Goal: Check status: Check status

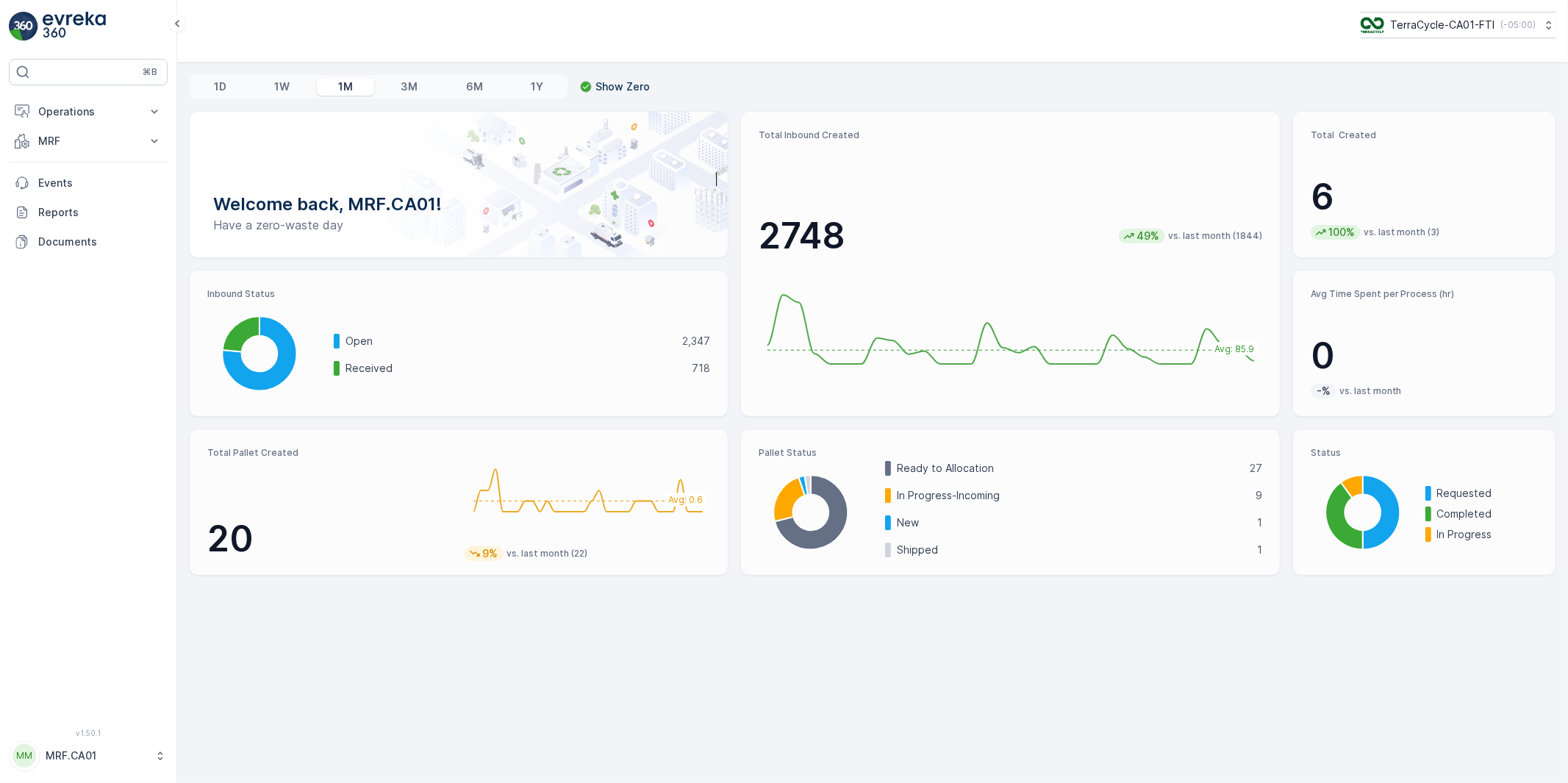
click at [134, 764] on button "MM MRF.CA01" at bounding box center [88, 755] width 159 height 31
click at [70, 724] on span "Log Out" at bounding box center [55, 720] width 39 height 15
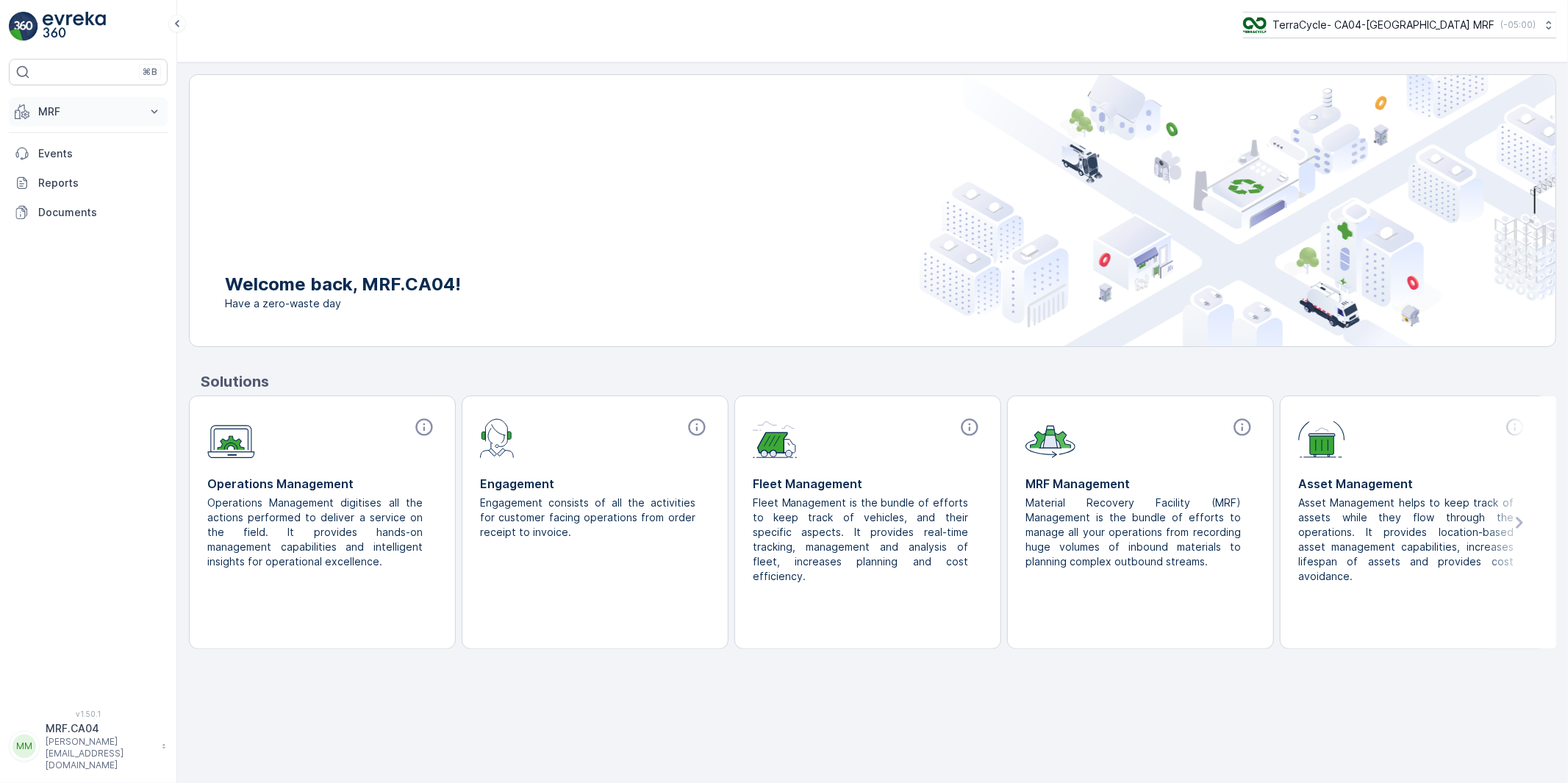
click at [47, 108] on p "MRF" at bounding box center [87, 111] width 100 height 15
click at [63, 198] on p "Process" at bounding box center [57, 198] width 39 height 15
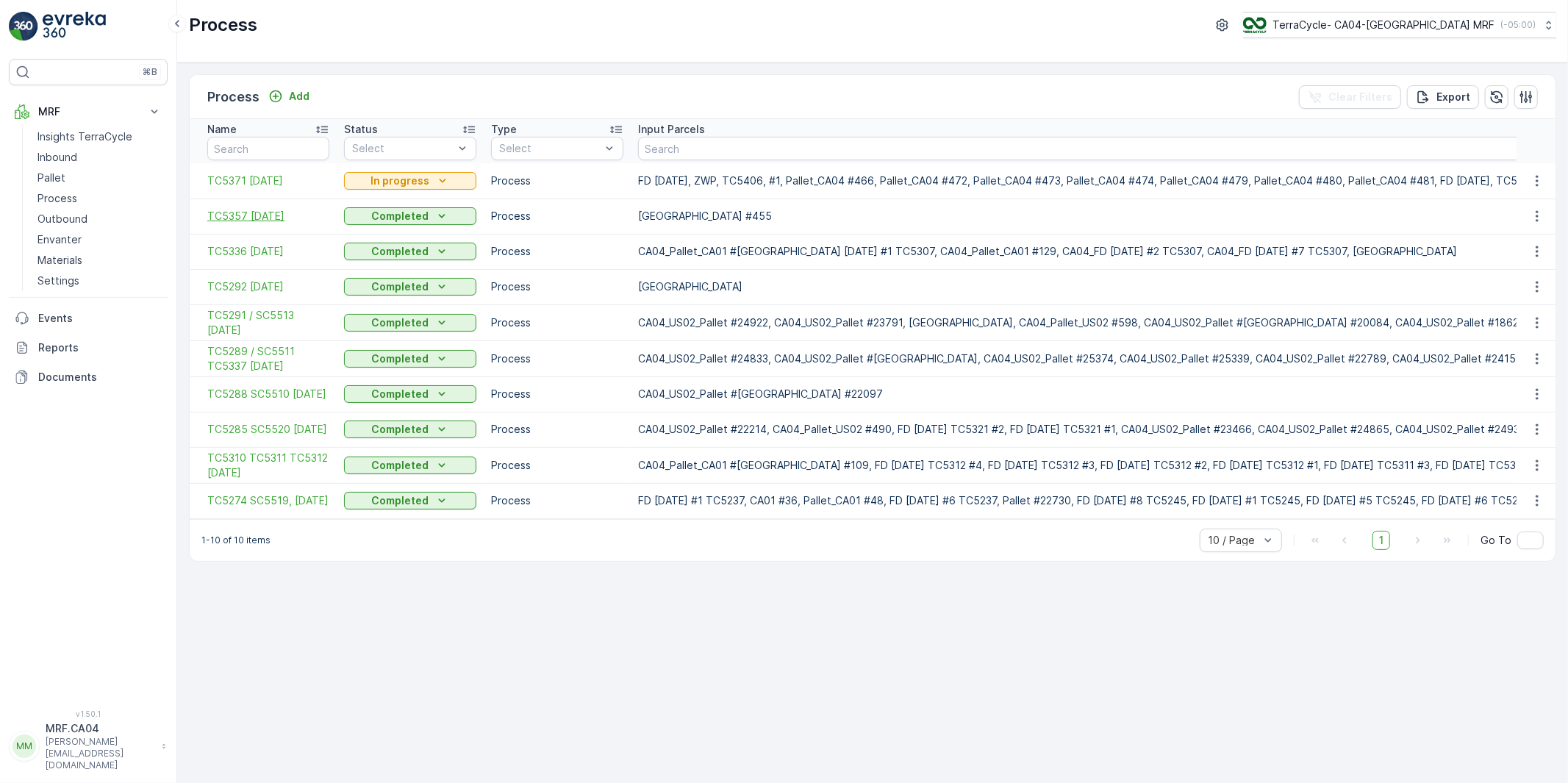
click at [281, 216] on span "TC5357 [DATE]" at bounding box center [268, 215] width 122 height 15
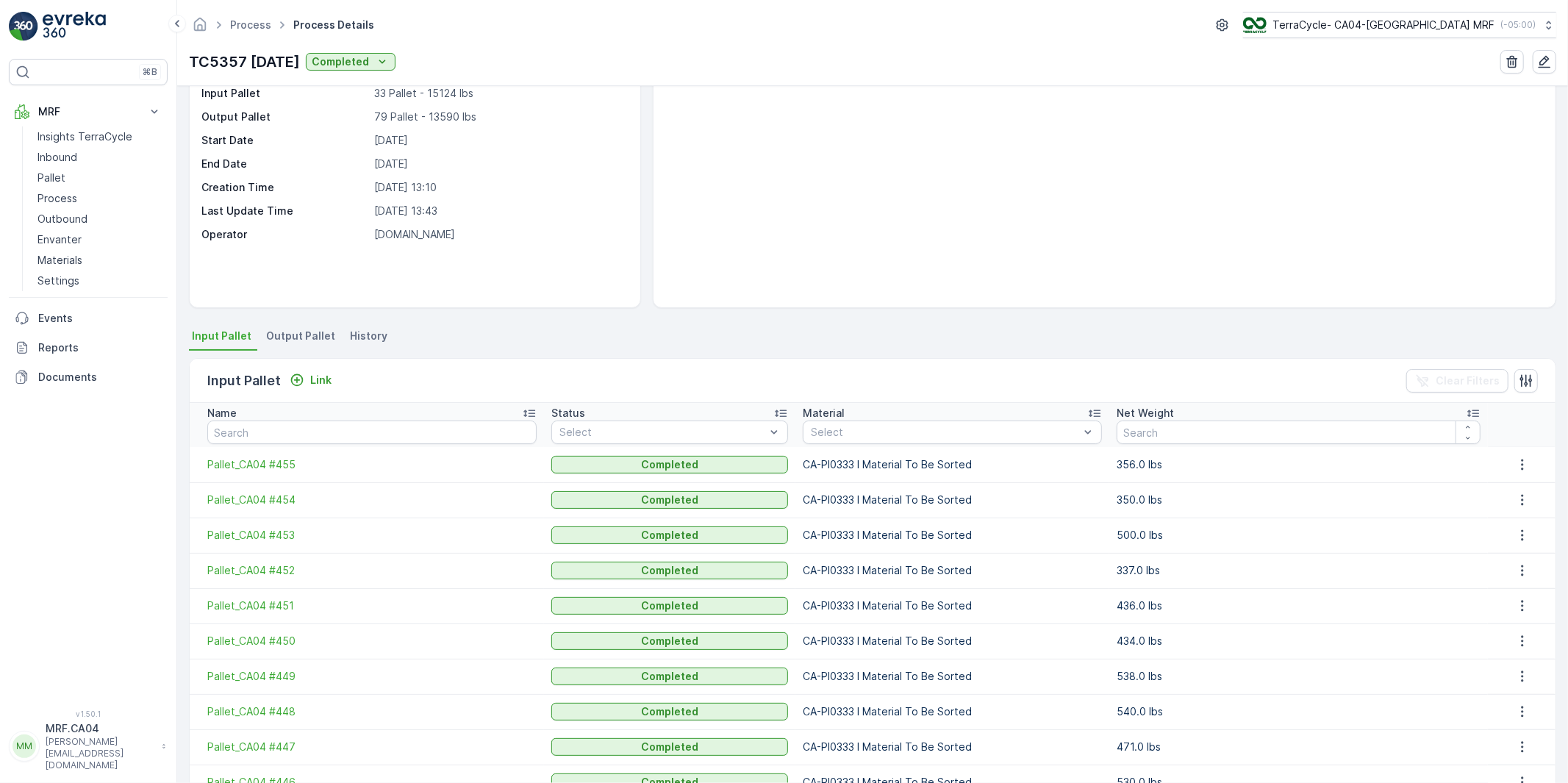
scroll to position [161, 0]
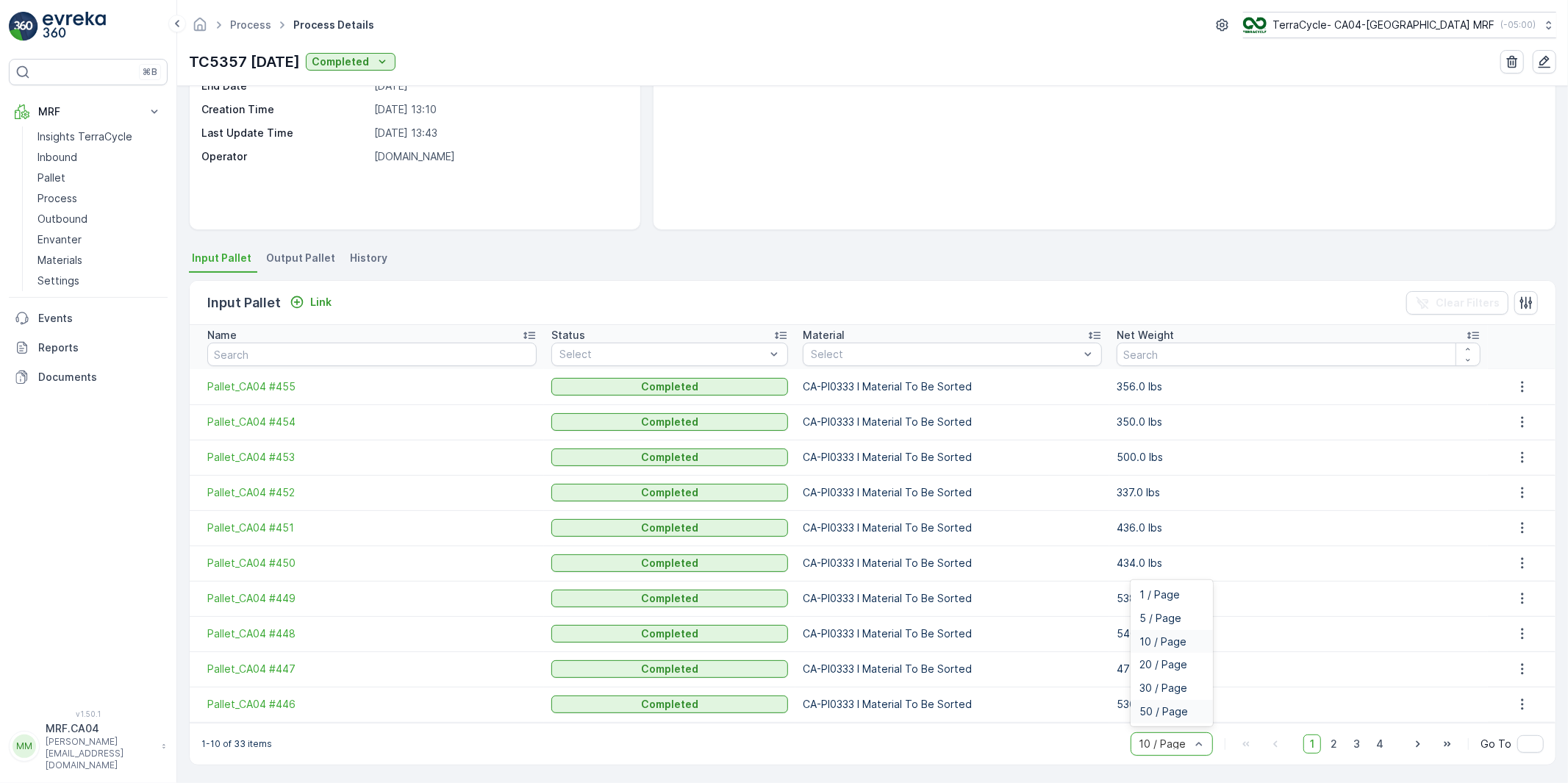
click at [1160, 711] on span "50 / Page" at bounding box center [1163, 711] width 49 height 12
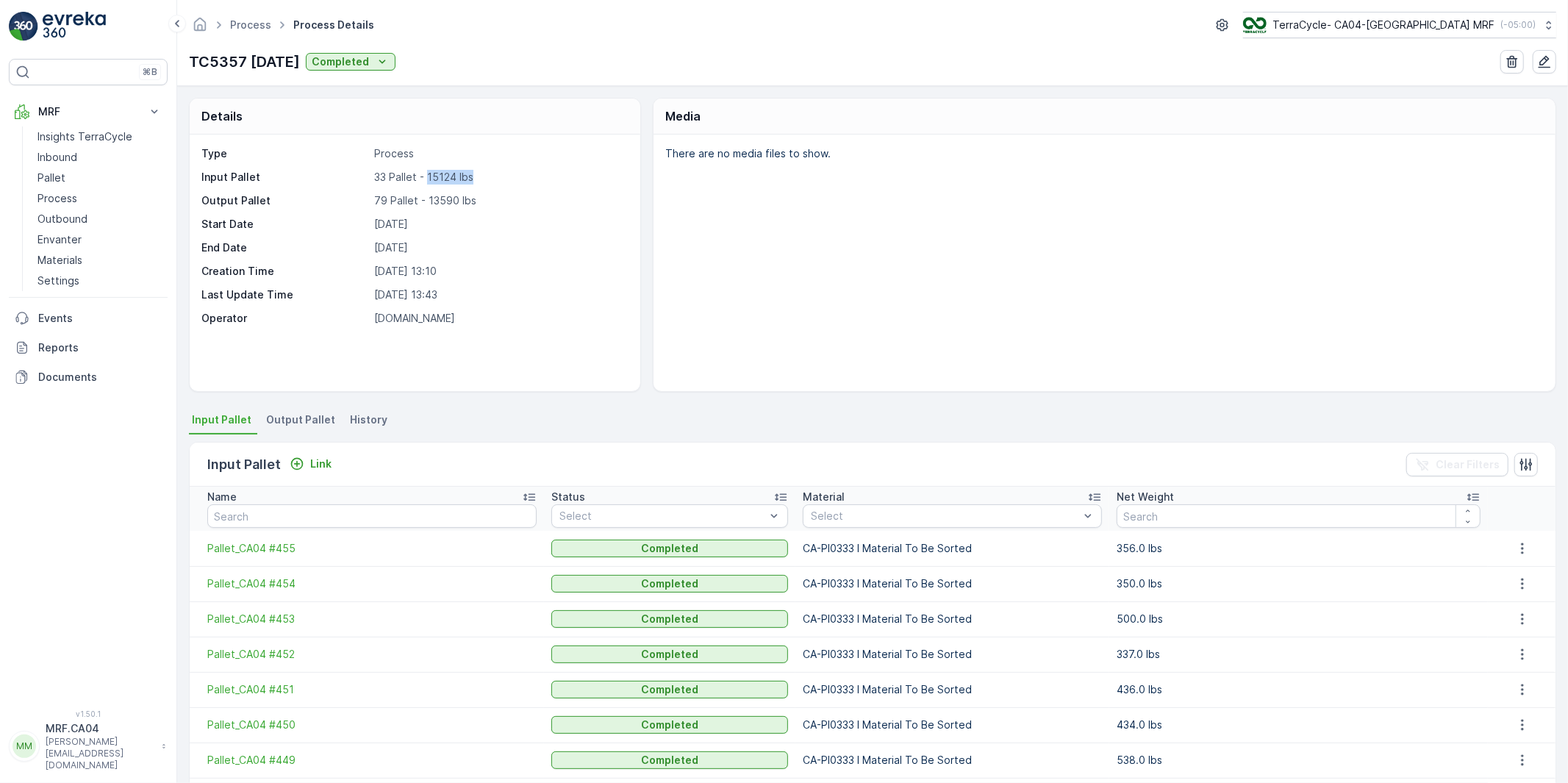
drag, startPoint x: 428, startPoint y: 175, endPoint x: 473, endPoint y: 175, distance: 45.0
click at [473, 175] on p "33 Pallet - 15124 lbs" at bounding box center [499, 177] width 251 height 15
click at [439, 180] on p "33 Pallet - 15124 lbs" at bounding box center [499, 177] width 251 height 15
drag, startPoint x: 456, startPoint y: 174, endPoint x: 419, endPoint y: 175, distance: 37.0
click at [419, 175] on p "33 Pallet - 15124 lbs" at bounding box center [499, 177] width 251 height 15
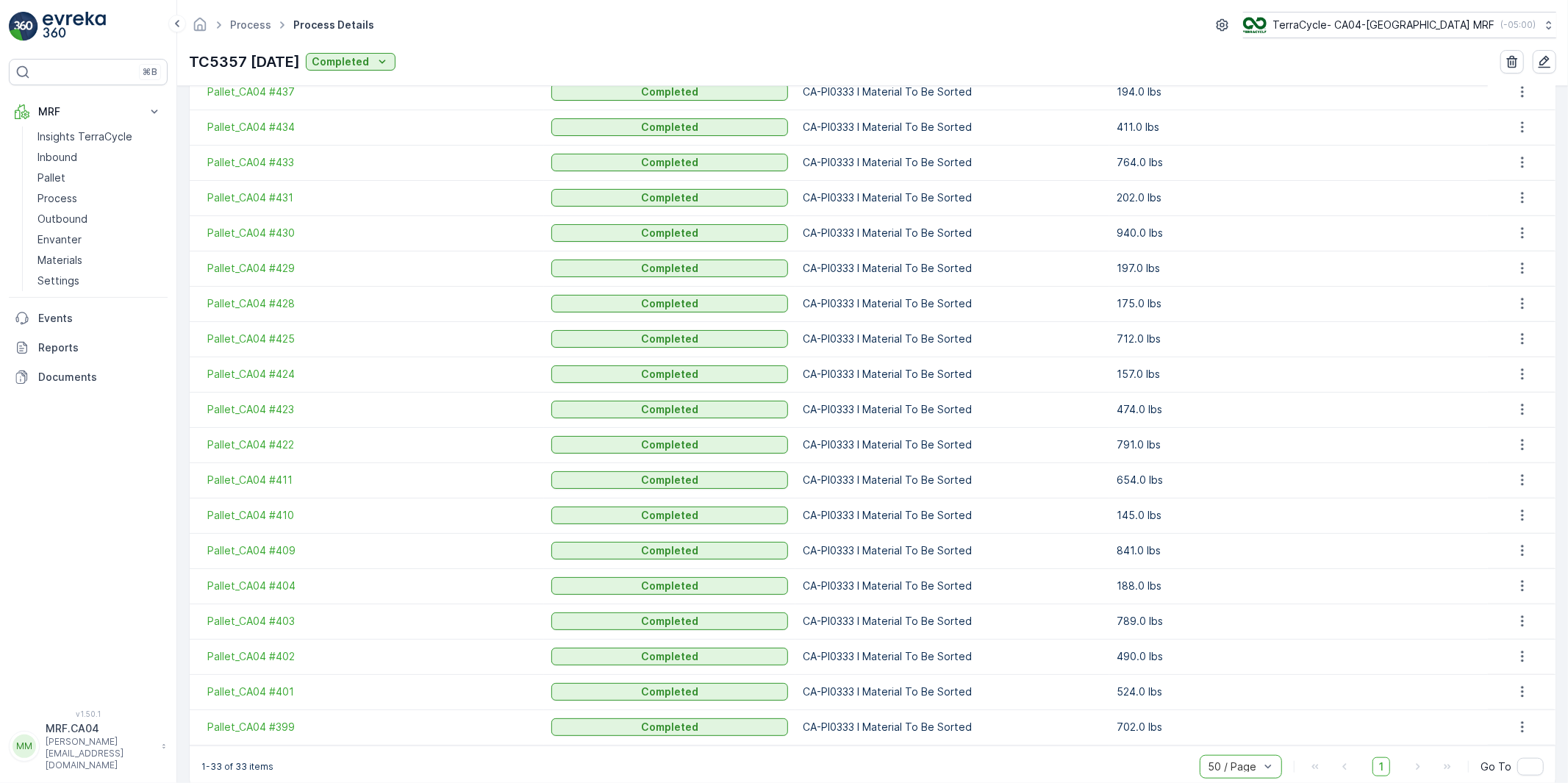
scroll to position [973, 0]
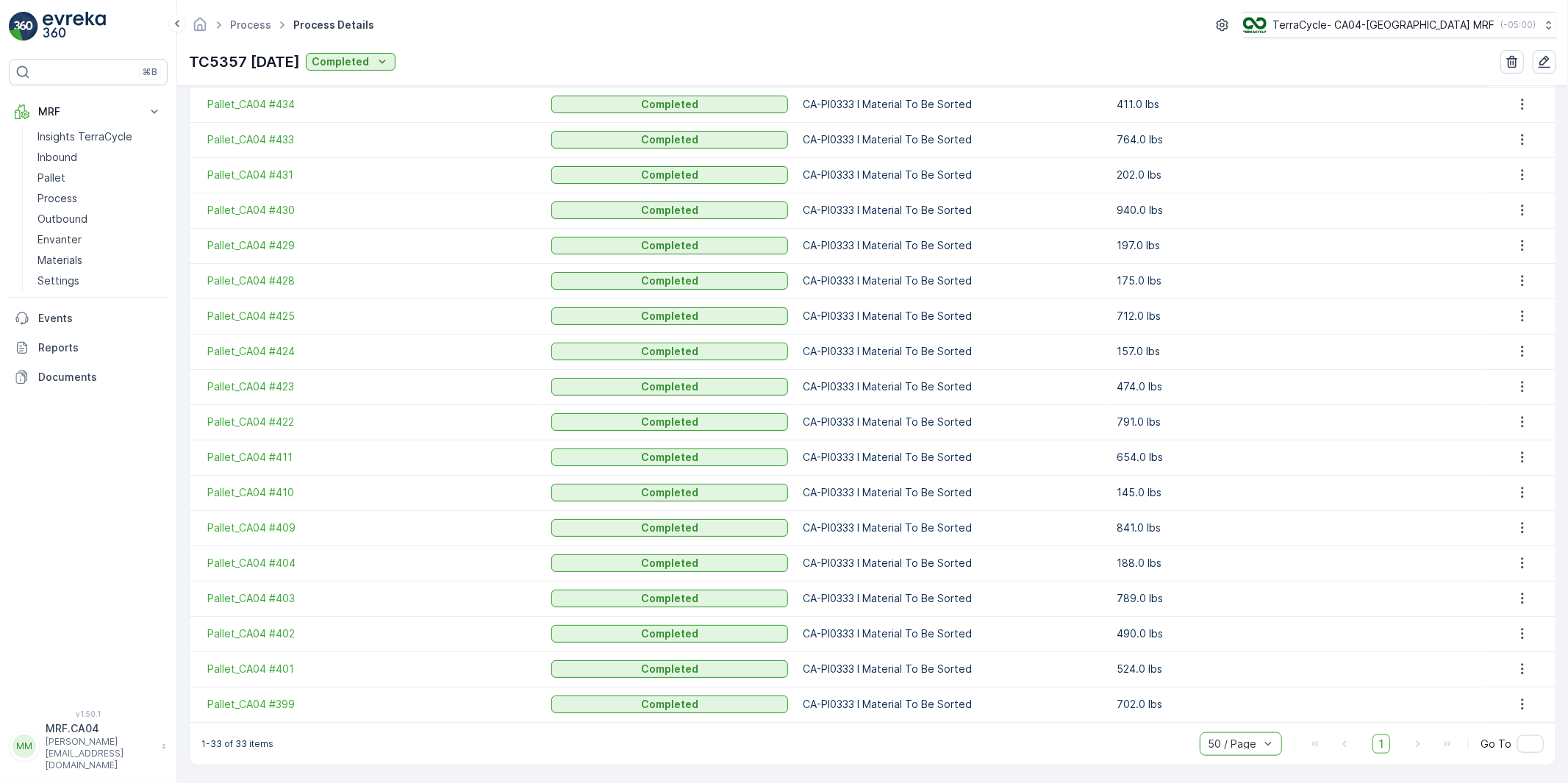
click at [1061, 621] on td "CA-PI0333 I Material To Be Sorted" at bounding box center [952, 634] width 314 height 36
click at [1131, 385] on p "474.0 lbs" at bounding box center [1298, 386] width 363 height 15
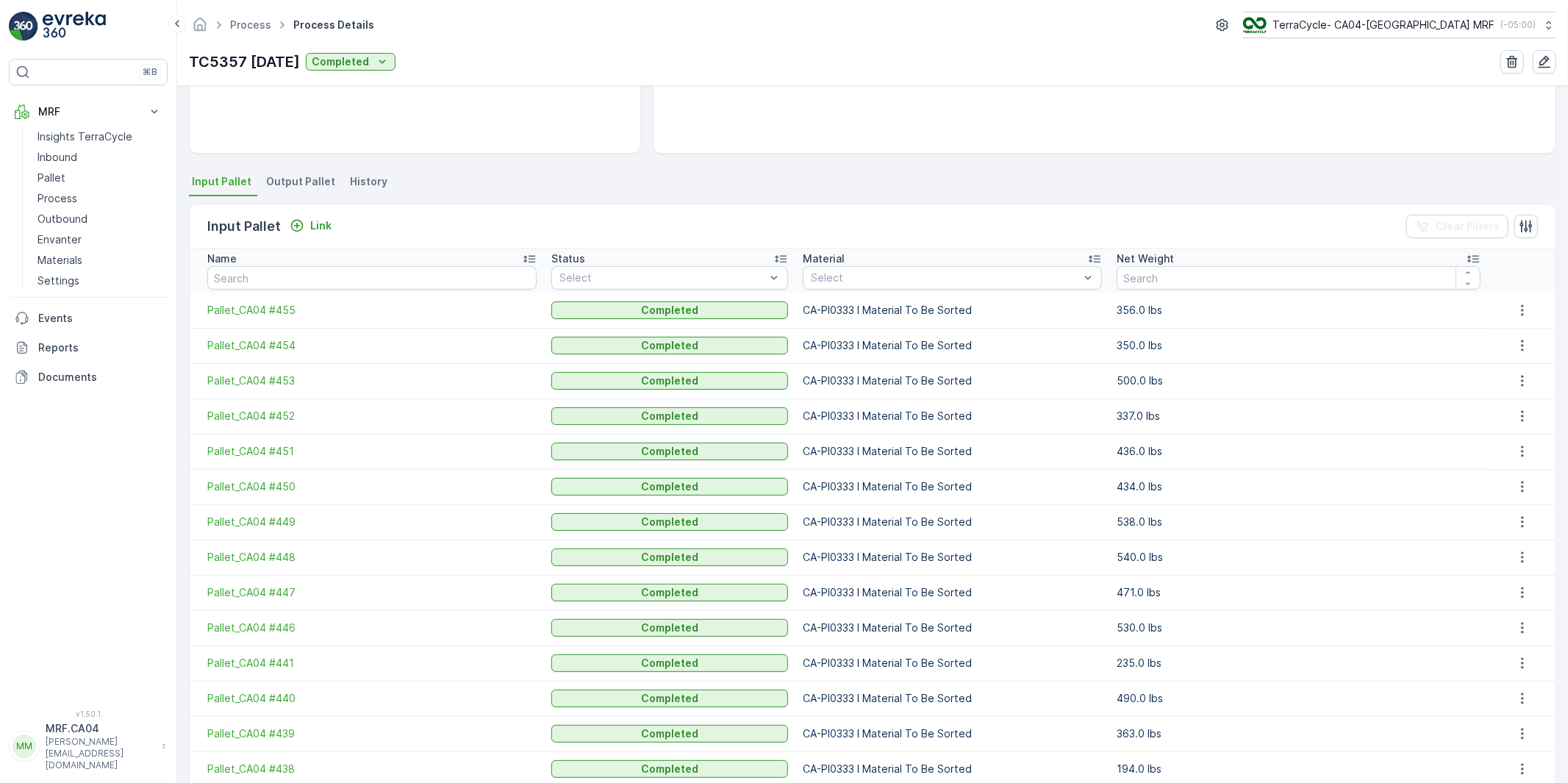
scroll to position [0, 0]
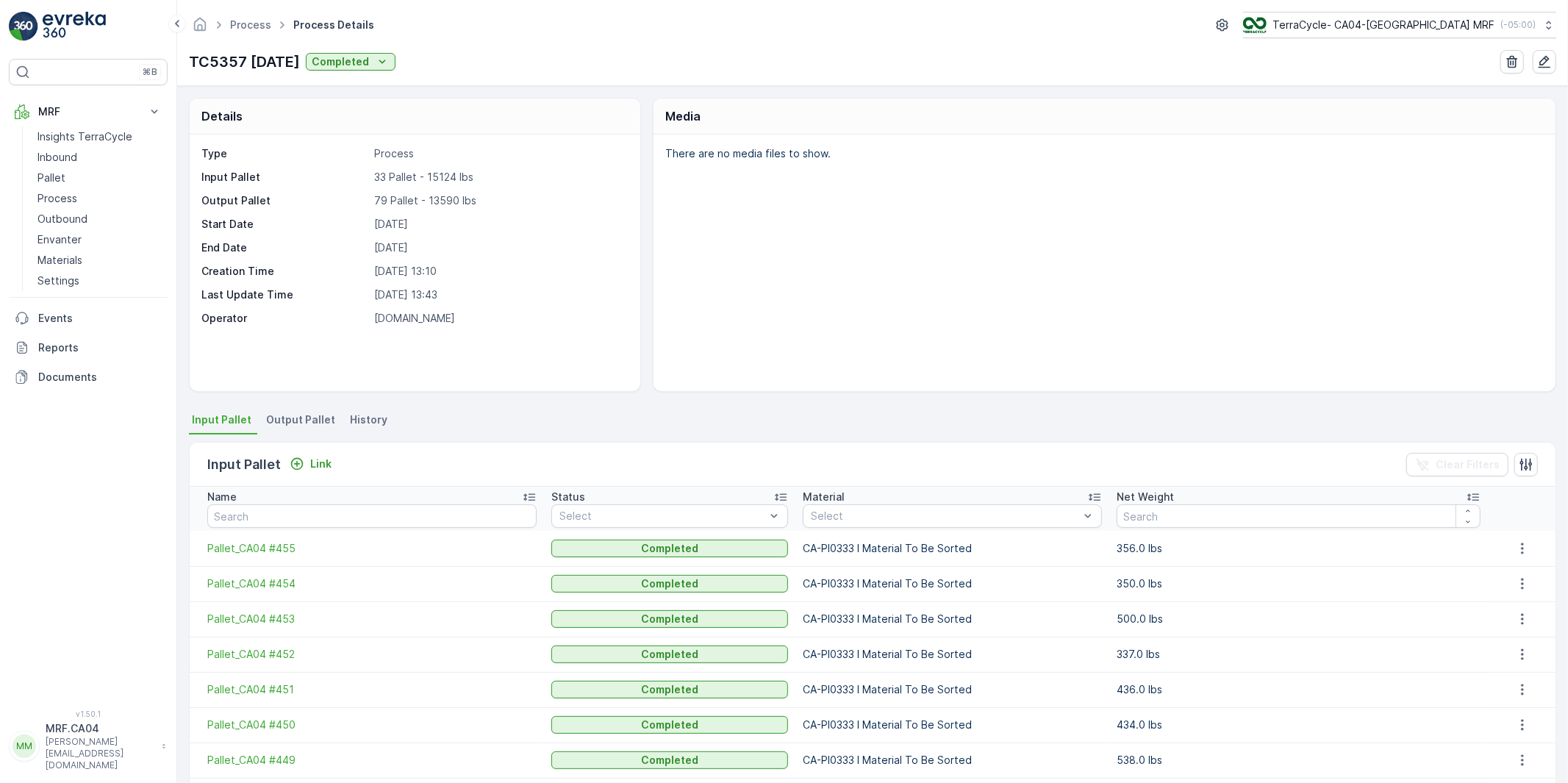
click at [433, 175] on p "33 Pallet - 15124 lbs" at bounding box center [499, 177] width 251 height 15
click at [438, 195] on p "79 Pallet - 13590 lbs" at bounding box center [499, 200] width 251 height 15
click at [436, 177] on p "33 Pallet - 15124 lbs" at bounding box center [499, 177] width 251 height 15
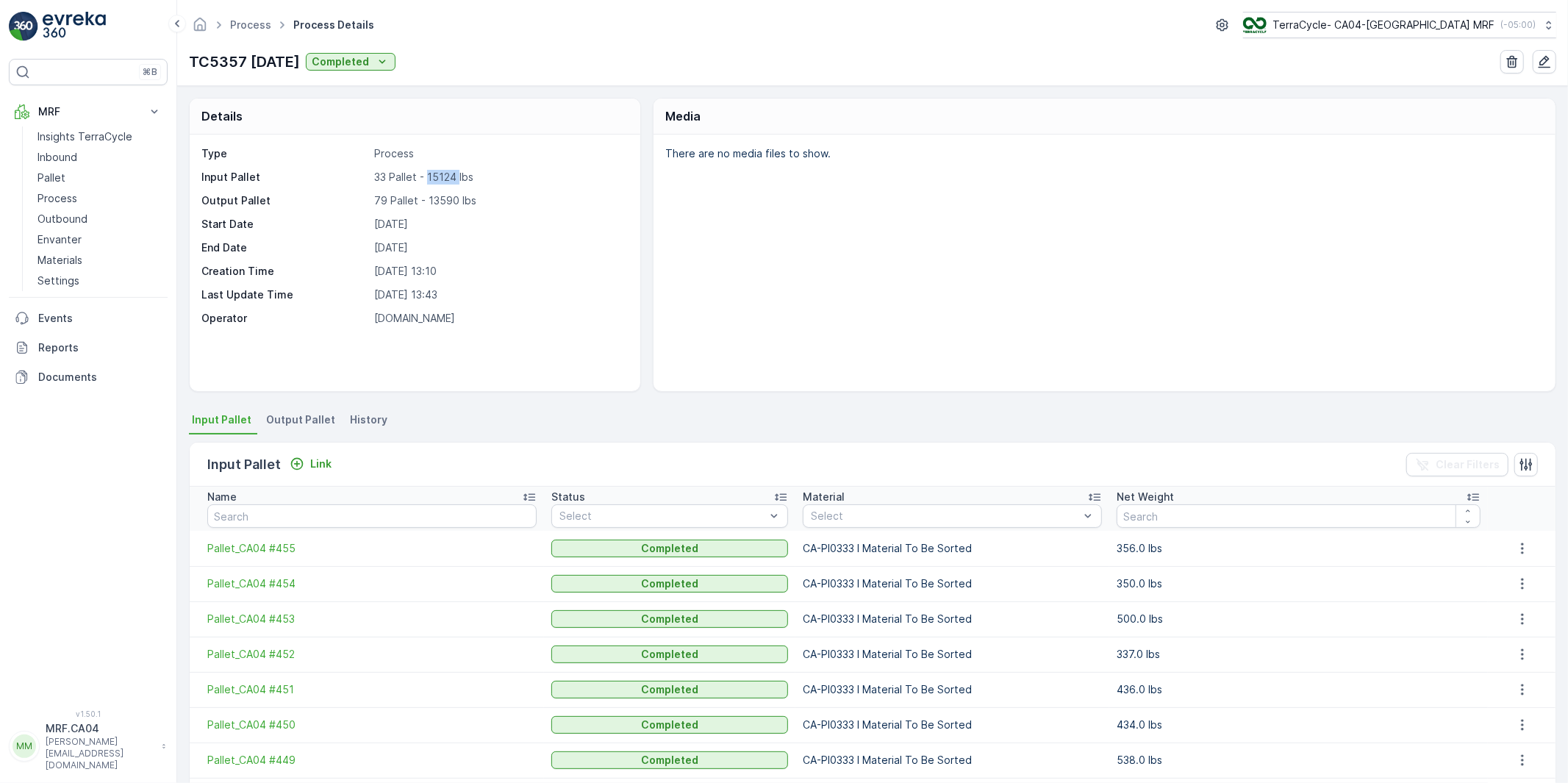
click at [436, 177] on p "33 Pallet - 15124 lbs" at bounding box center [499, 177] width 251 height 15
click at [395, 181] on p "33 Pallet - 15124 lbs" at bounding box center [499, 177] width 251 height 15
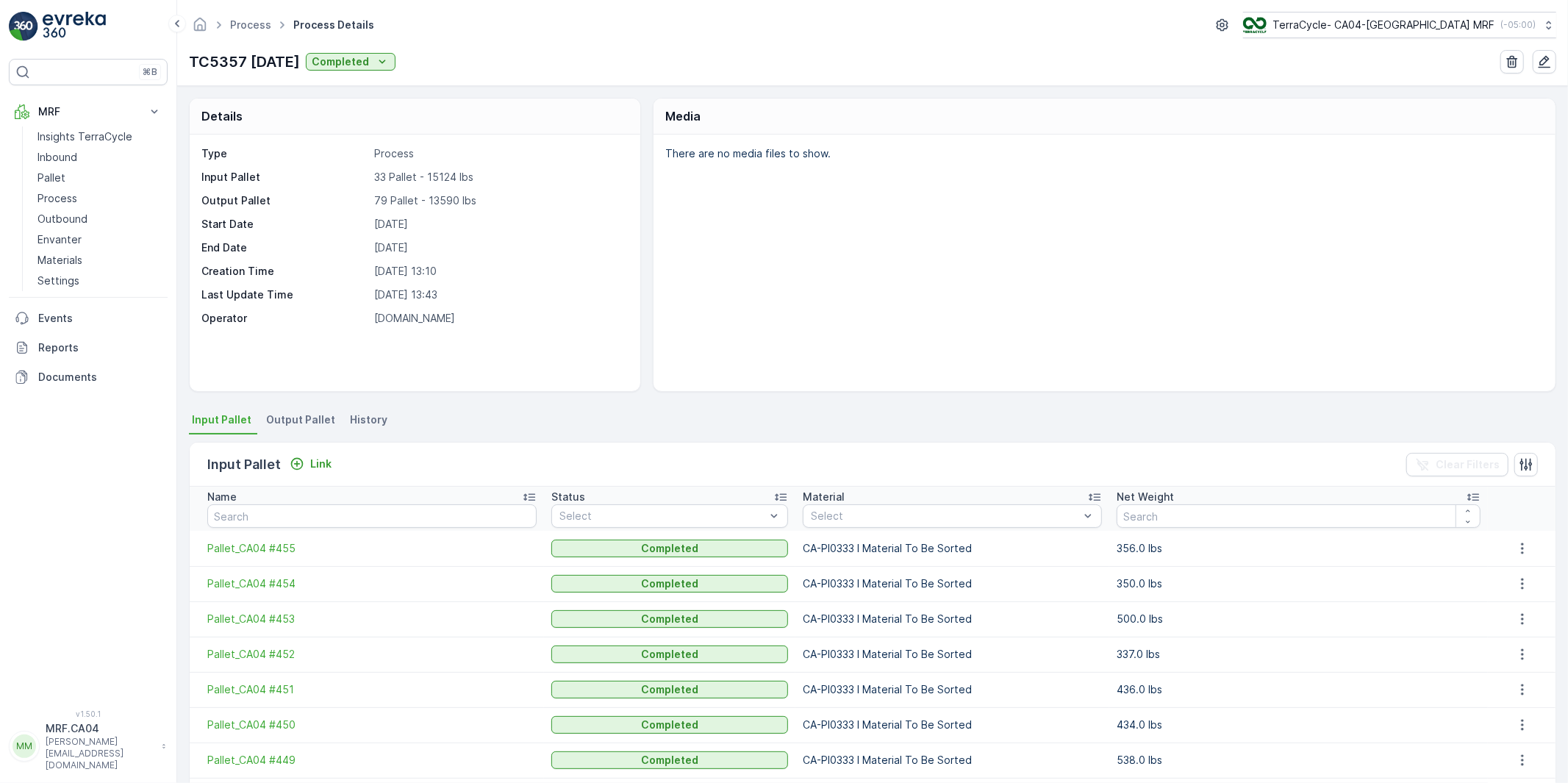
click at [380, 182] on p "33 Pallet - 15124 lbs" at bounding box center [499, 177] width 251 height 15
click at [281, 544] on span "Pallet_CA04 #455" at bounding box center [372, 547] width 329 height 15
